Goal: Find specific page/section: Find specific page/section

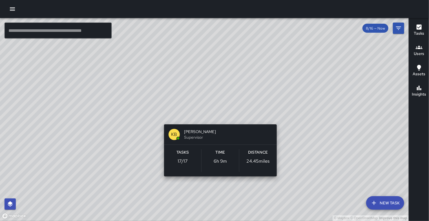
click at [220, 116] on div "© Mapbox © OpenStreetMap Improve this map KB [PERSON_NAME] Supervisor Tasks 17 …" at bounding box center [204, 119] width 408 height 203
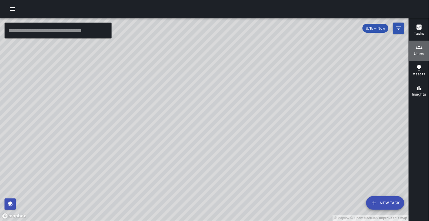
click at [417, 55] on h6 "Users" at bounding box center [419, 54] width 10 height 6
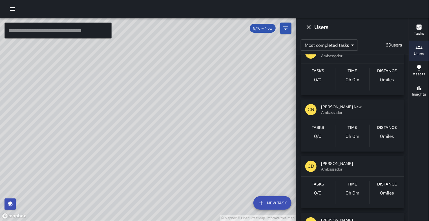
scroll to position [437, 0]
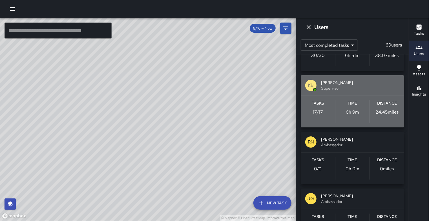
click at [362, 85] on span "[PERSON_NAME]" at bounding box center [360, 83] width 79 height 6
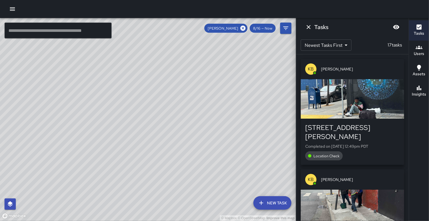
scroll to position [0, 0]
click at [417, 32] on h6 "Tasks" at bounding box center [419, 33] width 10 height 6
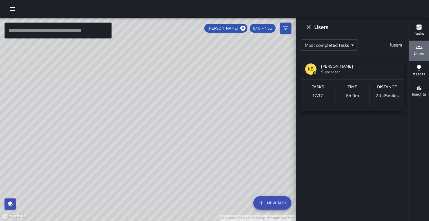
click at [424, 52] on h6 "Users" at bounding box center [419, 54] width 10 height 6
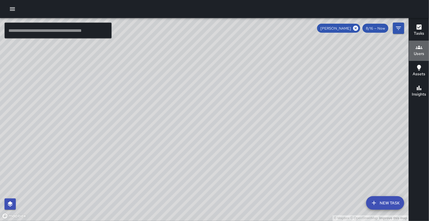
click at [417, 48] on icon "button" at bounding box center [418, 47] width 7 height 3
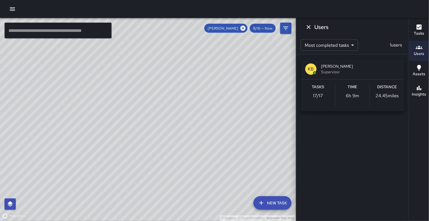
click at [418, 25] on icon "button" at bounding box center [418, 27] width 5 height 5
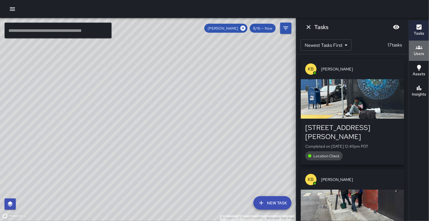
click at [421, 50] on icon "button" at bounding box center [418, 47] width 7 height 7
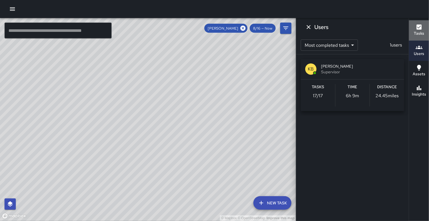
click at [419, 25] on icon "button" at bounding box center [418, 27] width 5 height 5
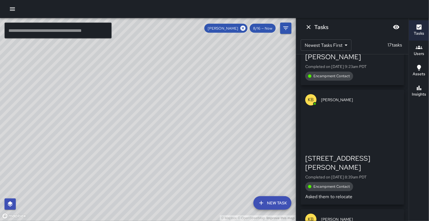
scroll to position [1667, 0]
